Goal: Information Seeking & Learning: Learn about a topic

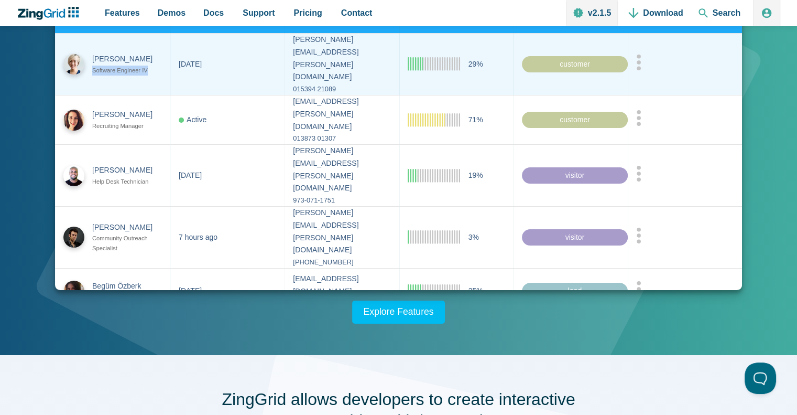
drag, startPoint x: 92, startPoint y: 62, endPoint x: 162, endPoint y: 61, distance: 69.7
click at [162, 61] on zg-cell "Melissa Johnston Software Engineer IV" at bounding box center [112, 64] width 115 height 61
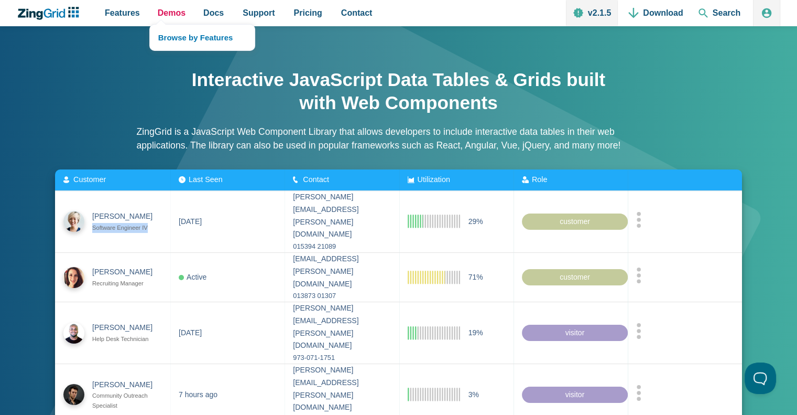
click at [162, 14] on span "Demos" at bounding box center [172, 13] width 28 height 14
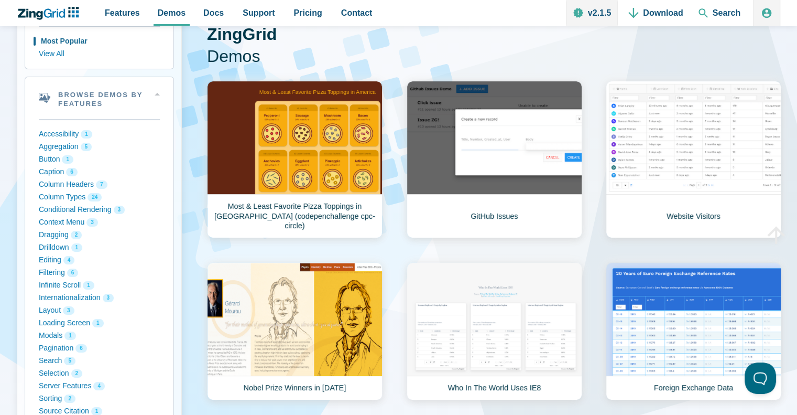
scroll to position [105, 0]
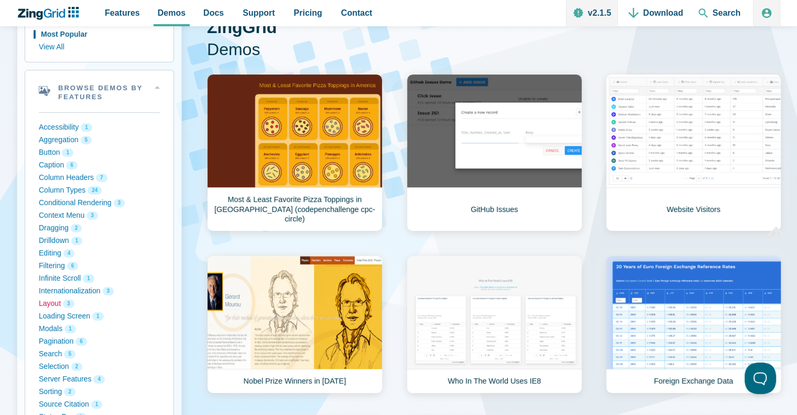
click at [47, 303] on button "Layout 3" at bounding box center [99, 303] width 121 height 13
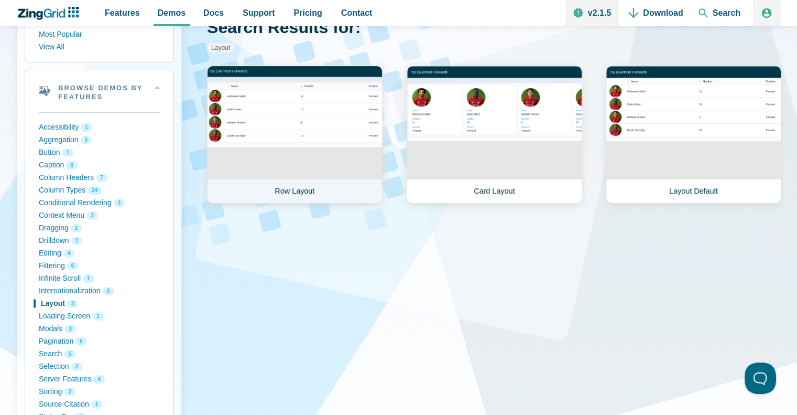
click at [282, 124] on link "Row Layout" at bounding box center [295, 135] width 176 height 138
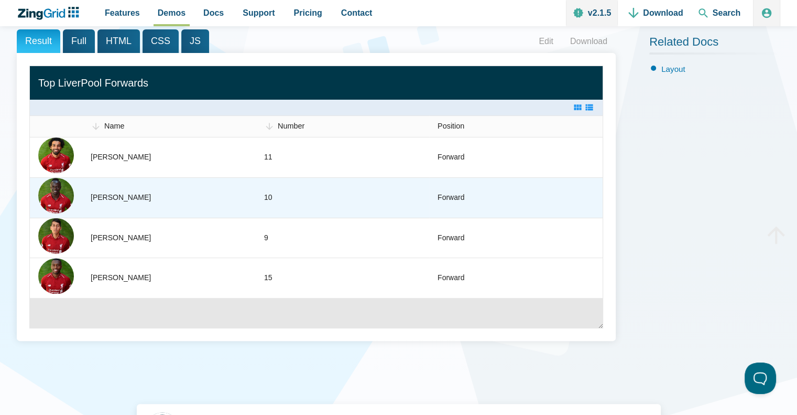
scroll to position [157, 0]
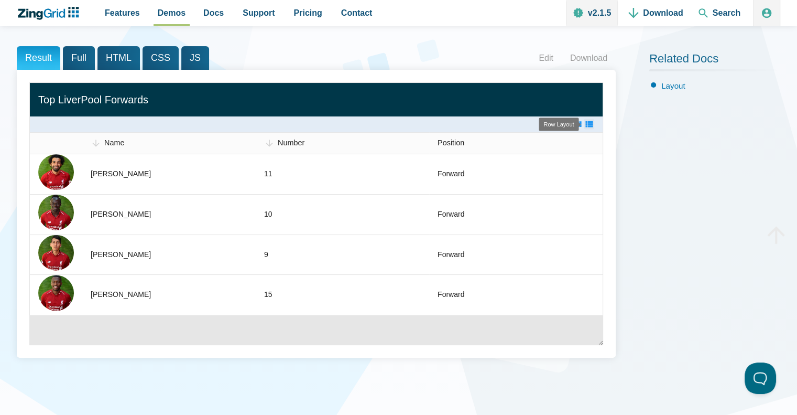
click at [588, 125] on zg-icon "layoutrow" at bounding box center [589, 124] width 10 height 10
click at [576, 125] on zg-icon "layoutcard" at bounding box center [577, 124] width 10 height 10
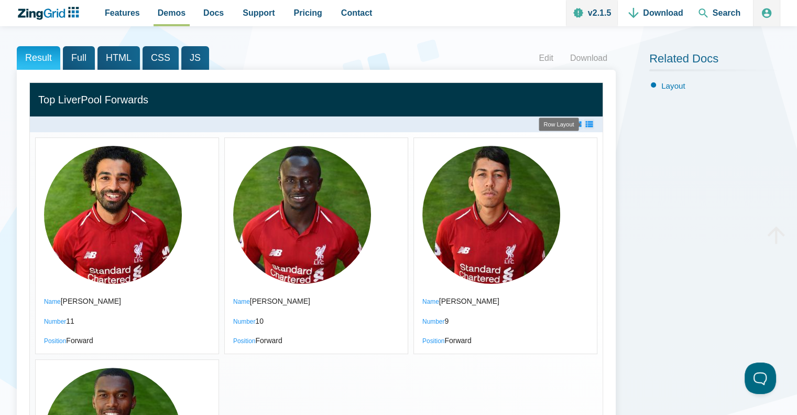
click at [592, 125] on zg-icon "layoutrow" at bounding box center [589, 124] width 10 height 10
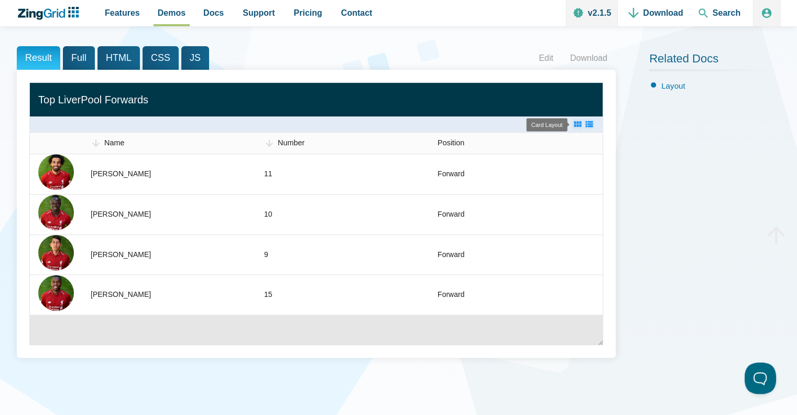
click at [573, 126] on zg-icon "layoutcard" at bounding box center [577, 124] width 10 height 10
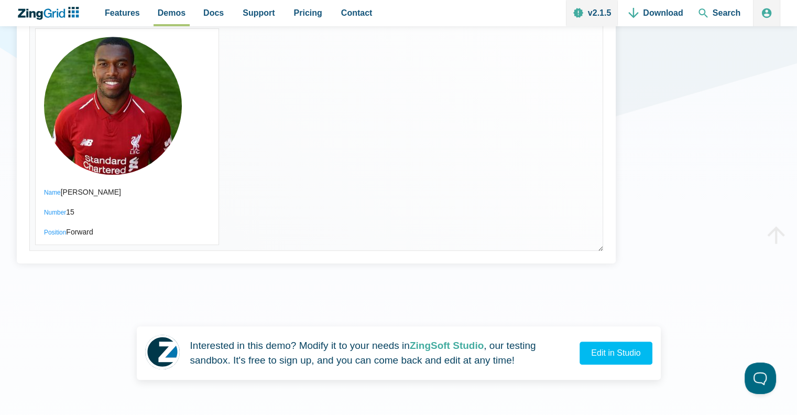
scroll to position [629, 0]
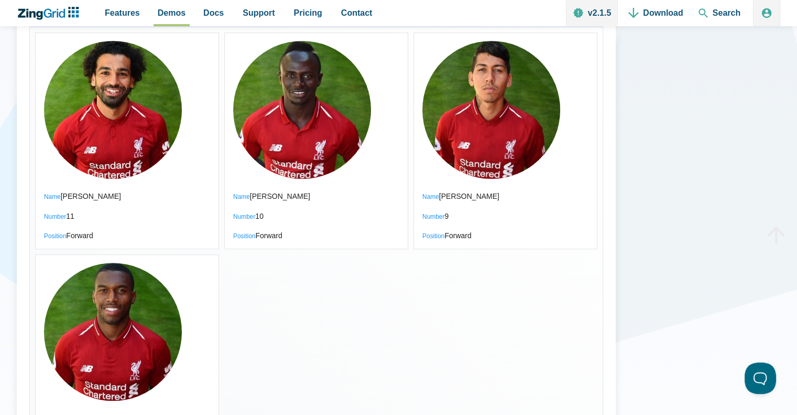
scroll to position [105, 0]
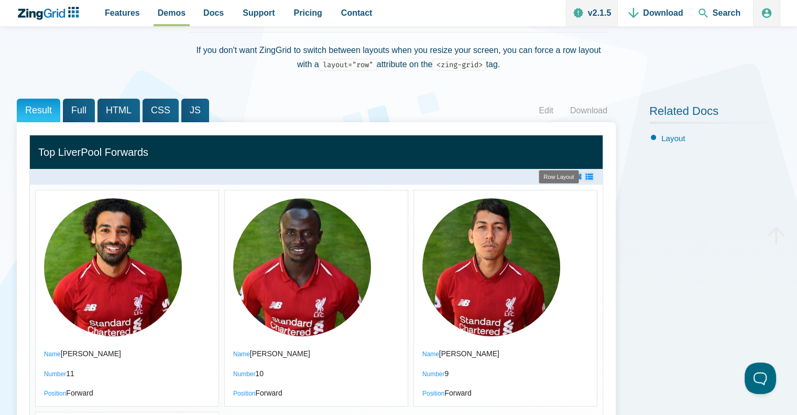
click at [591, 178] on zg-icon "layoutrow" at bounding box center [589, 176] width 10 height 10
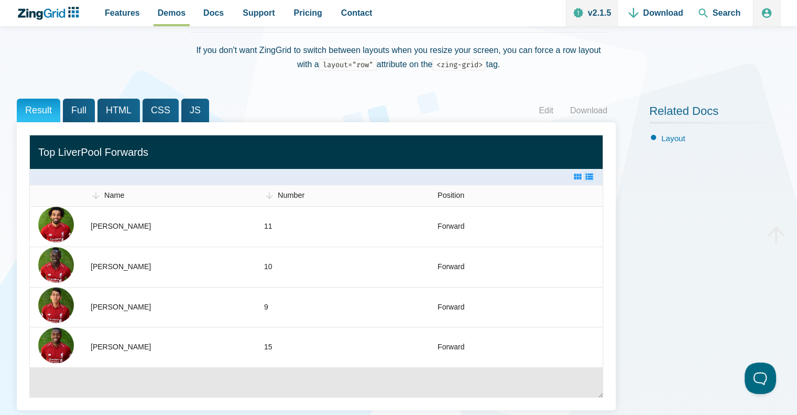
click at [74, 103] on span "Full" at bounding box center [79, 111] width 32 height 24
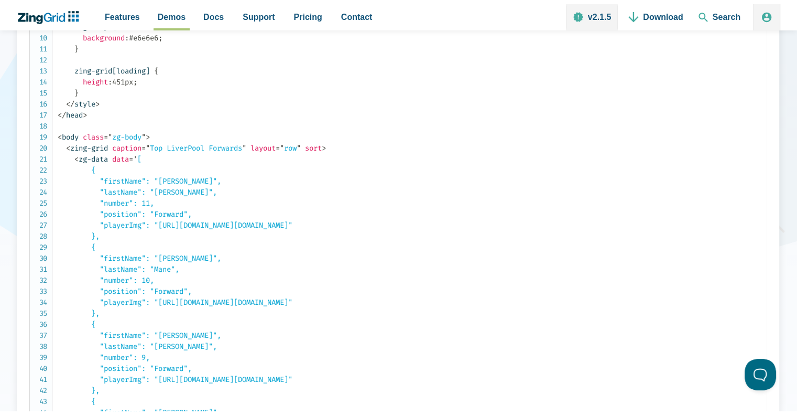
scroll to position [0, 0]
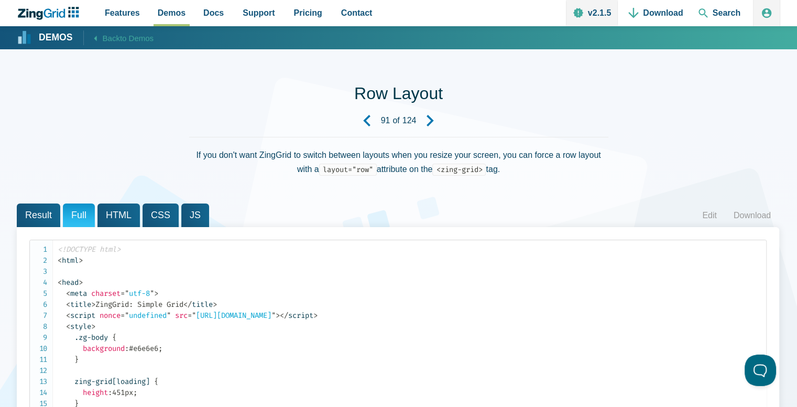
click at [115, 219] on span "HTML" at bounding box center [118, 215] width 42 height 24
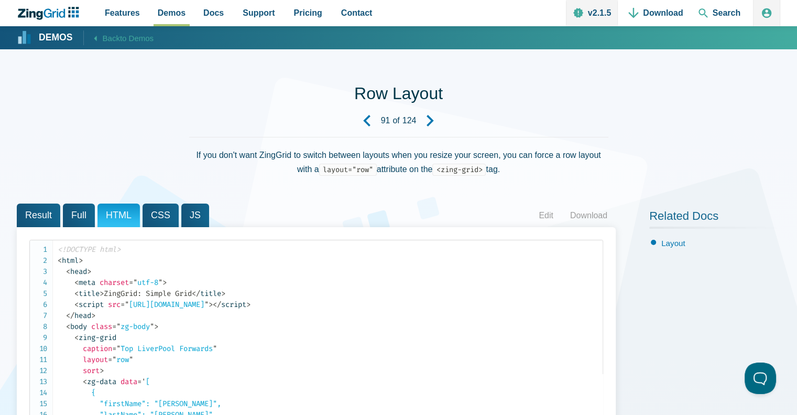
click at [42, 216] on span "Result" at bounding box center [39, 215] width 44 height 24
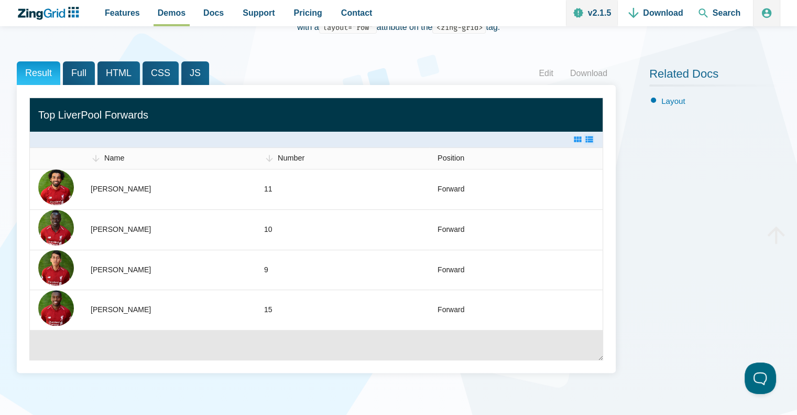
scroll to position [105, 0]
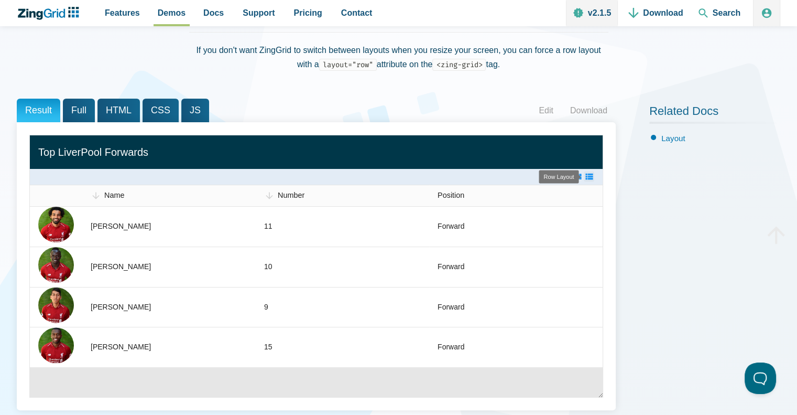
click at [588, 177] on zg-icon "layoutrow" at bounding box center [589, 176] width 10 height 10
click at [578, 177] on zg-icon "layoutcard" at bounding box center [577, 176] width 10 height 10
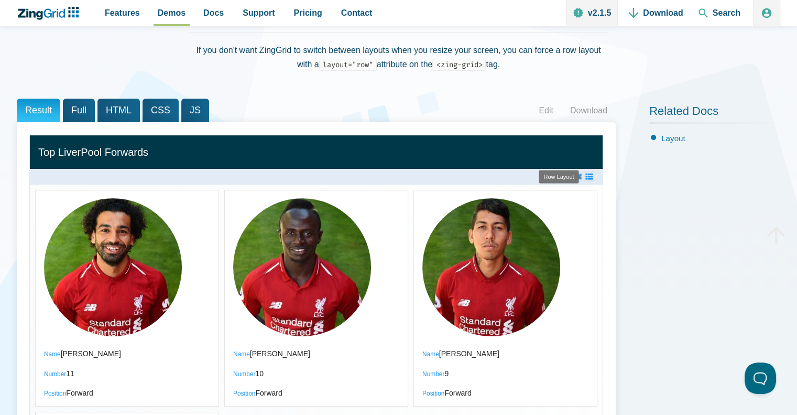
click at [588, 175] on zg-icon "layoutrow" at bounding box center [589, 176] width 10 height 10
